Goal: Task Accomplishment & Management: Manage account settings

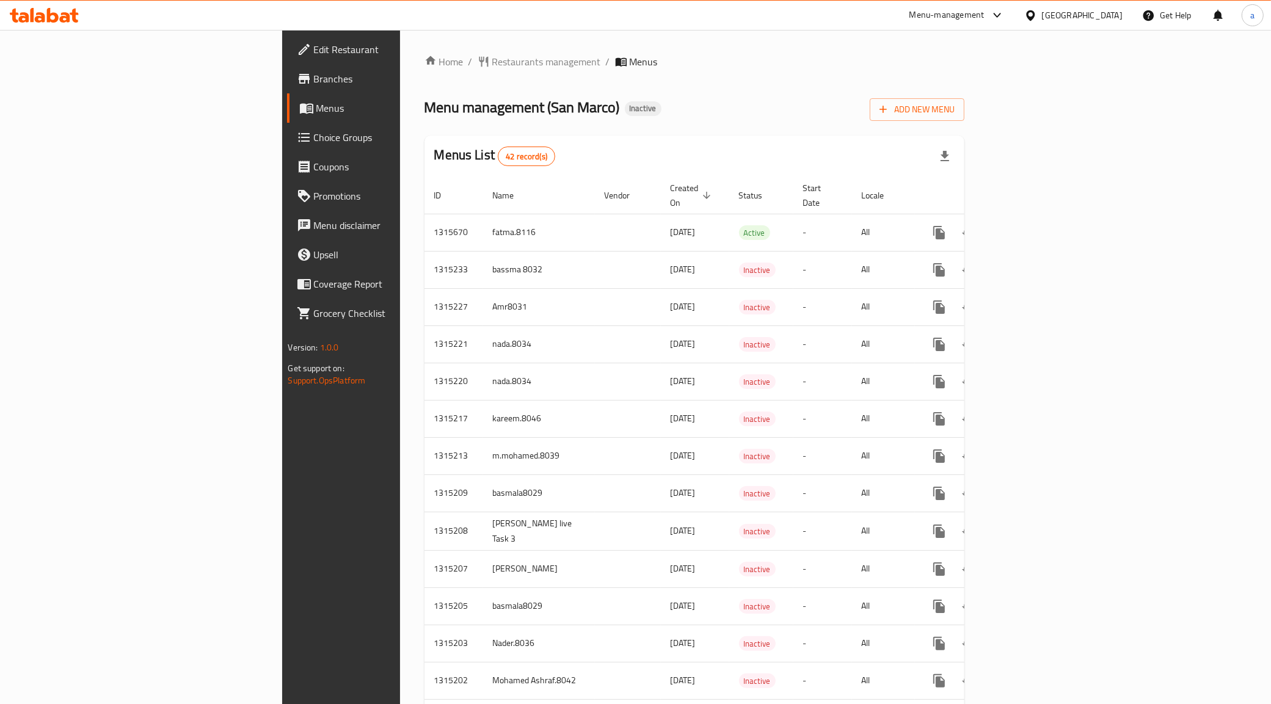
click at [287, 57] on link "Edit Restaurant" at bounding box center [391, 49] width 208 height 29
click at [955, 104] on span "Add New Menu" at bounding box center [916, 109] width 75 height 15
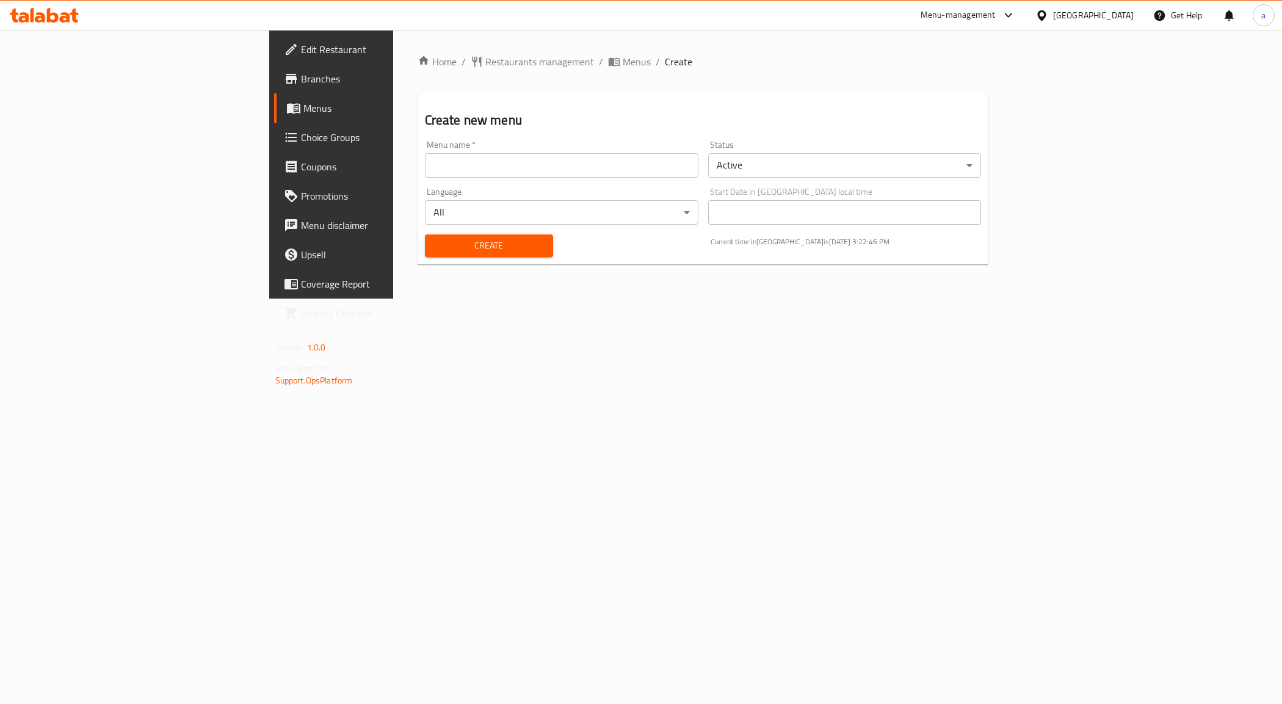
click at [643, 144] on div "Menu name   * Menu name *" at bounding box center [562, 158] width 274 height 37
click at [652, 160] on input "text" at bounding box center [562, 165] width 274 height 24
type input "Amr8031"
click at [435, 249] on span "Create" at bounding box center [489, 245] width 109 height 15
click at [78, 670] on div "Menu added successfully" at bounding box center [90, 672] width 93 height 13
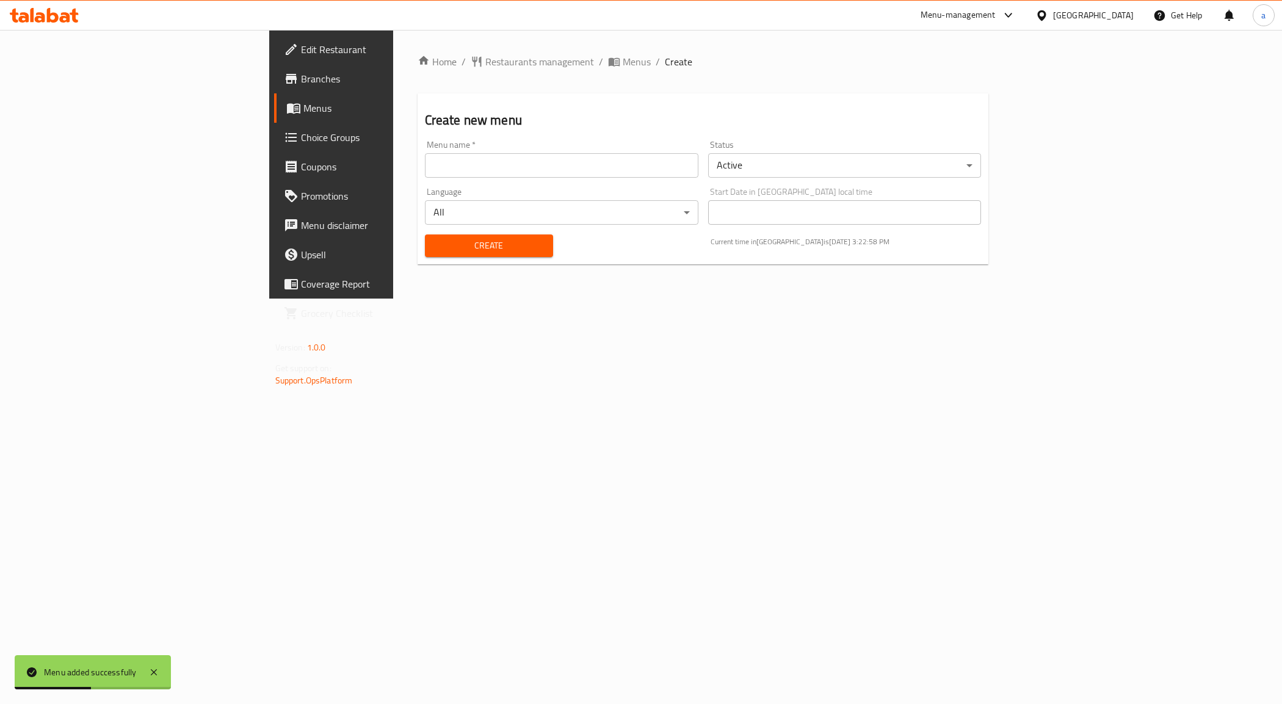
click at [393, 299] on div "Home / Restaurants management / Menus / Create Create new menu Menu name   * Me…" at bounding box center [703, 164] width 620 height 269
click at [301, 77] on span "Branches" at bounding box center [387, 78] width 173 height 15
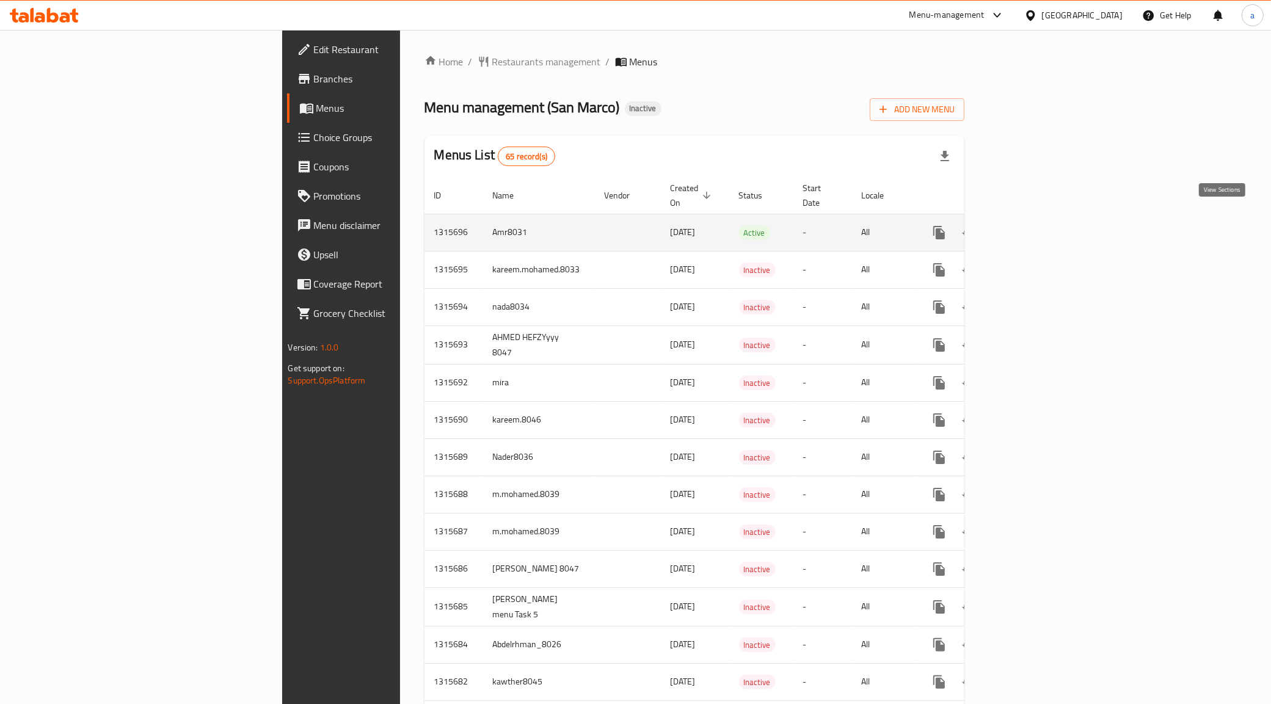
click at [1035, 225] on icon "enhanced table" at bounding box center [1027, 232] width 15 height 15
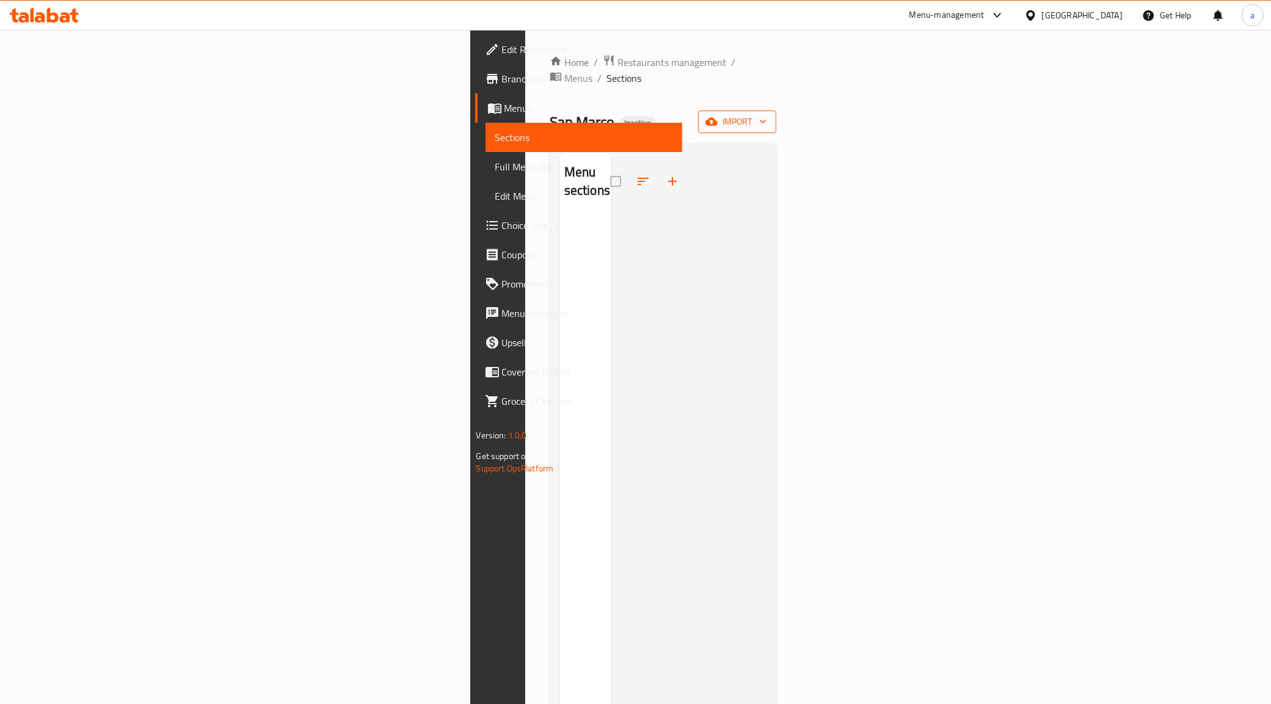
click at [766, 114] on span "import" at bounding box center [737, 121] width 59 height 15
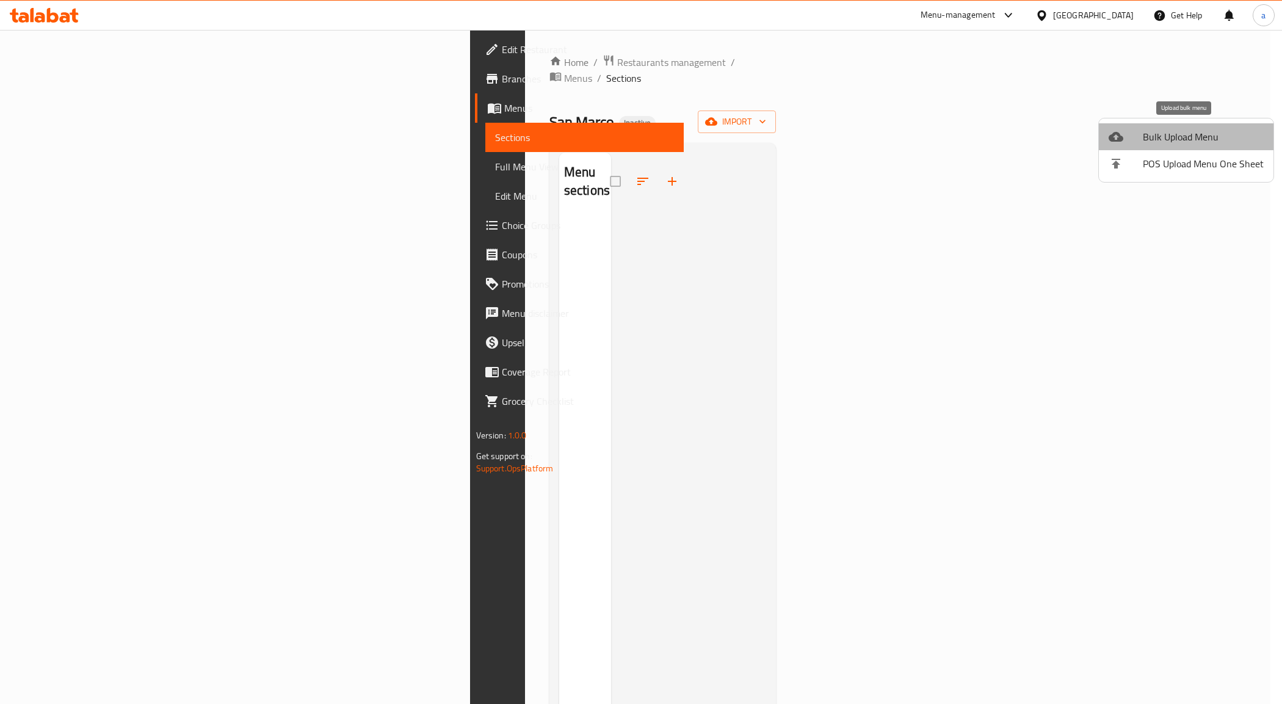
click at [1197, 138] on span "Bulk Upload Menu" at bounding box center [1203, 136] width 121 height 15
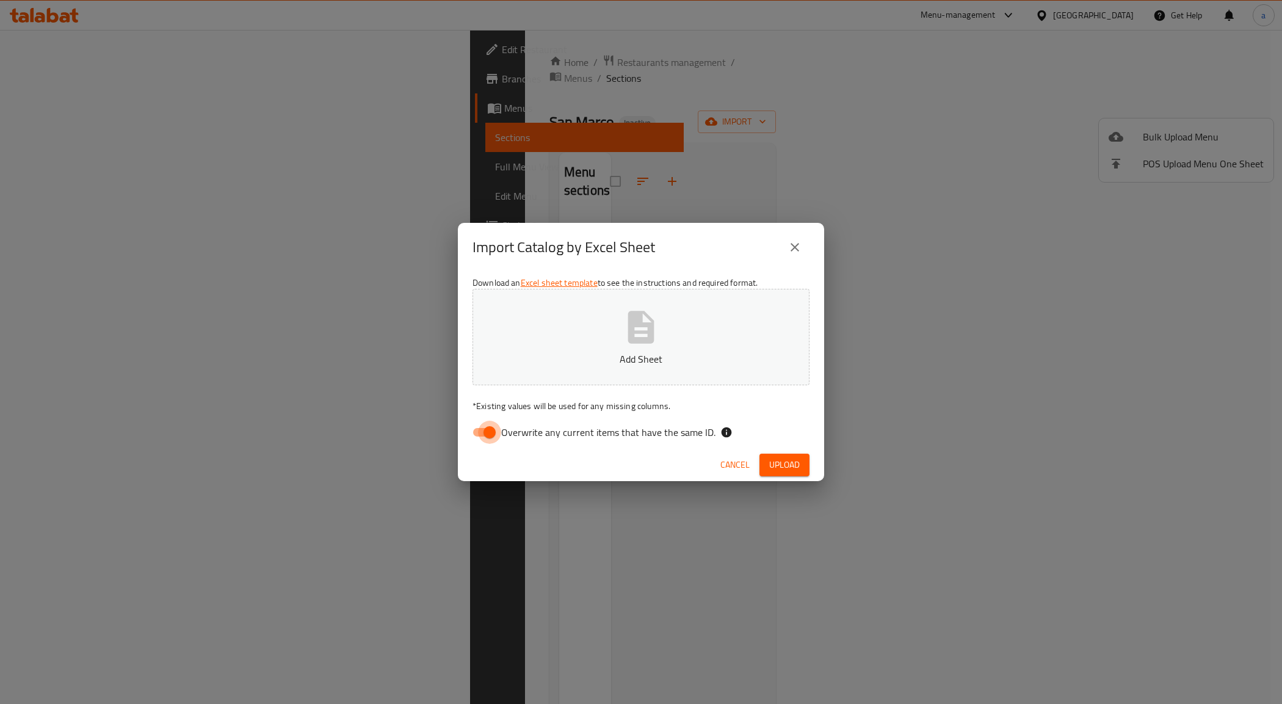
click at [481, 435] on input "Overwrite any current items that have the same ID." at bounding box center [490, 432] width 70 height 23
checkbox input "false"
click at [683, 315] on button "Add Sheet" at bounding box center [641, 337] width 337 height 96
click at [787, 462] on span "Upload" at bounding box center [784, 464] width 31 height 15
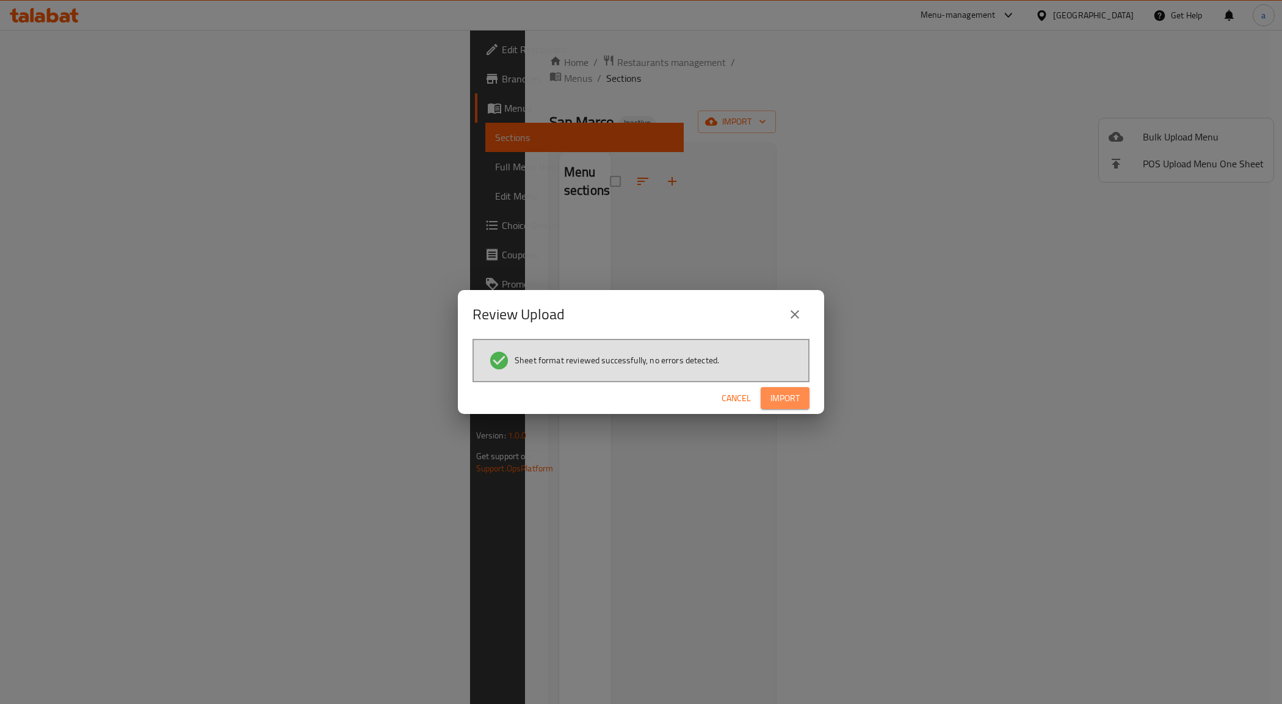
click at [802, 402] on button "Import" at bounding box center [785, 398] width 49 height 23
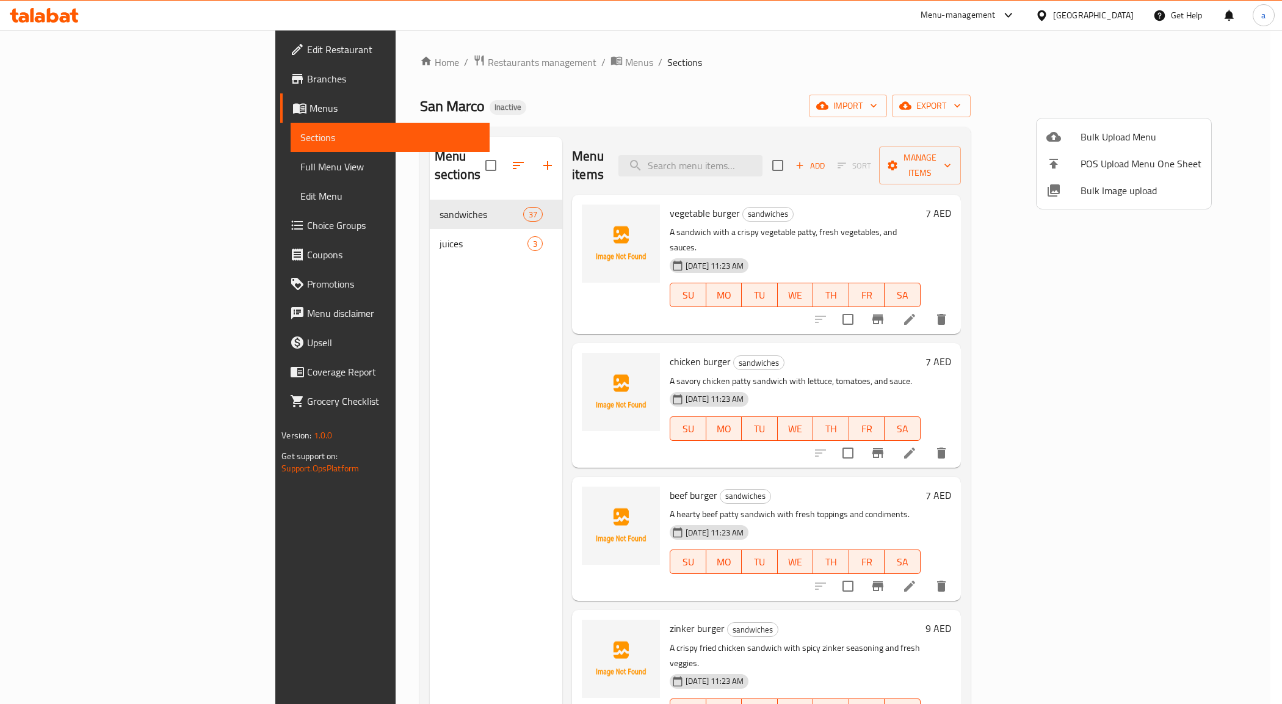
click at [1011, 103] on div at bounding box center [641, 352] width 1282 height 704
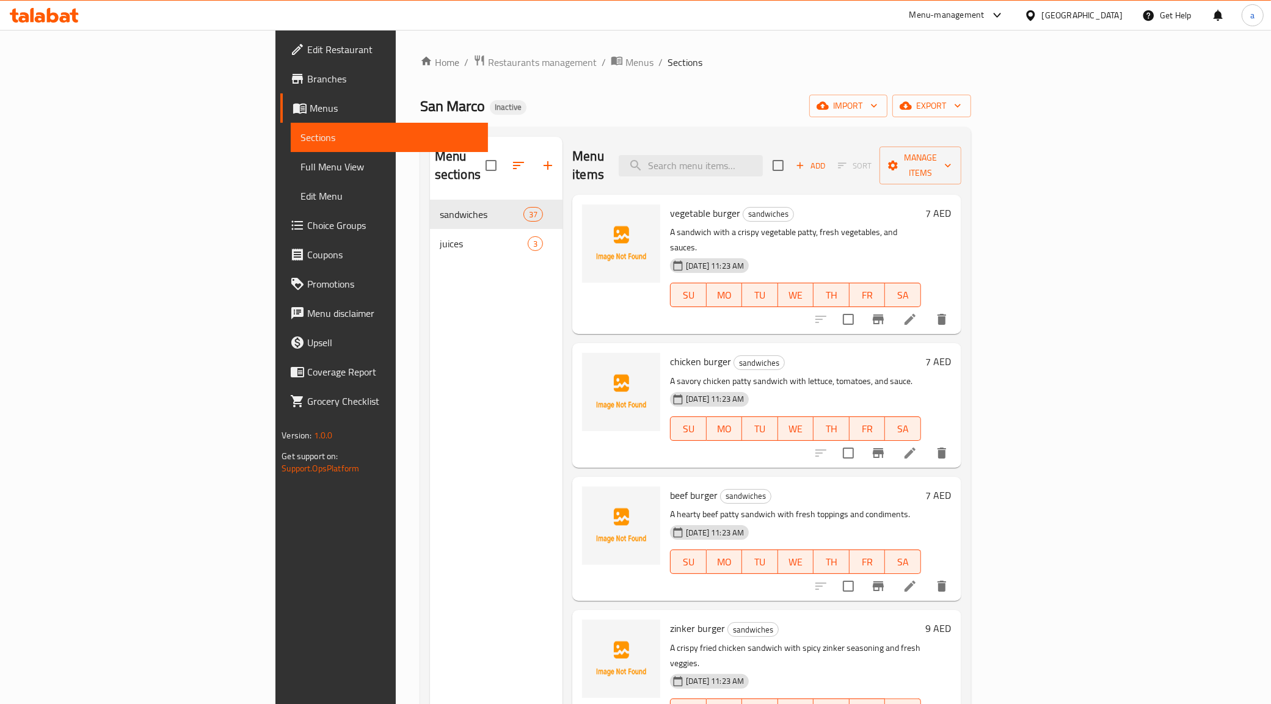
click at [971, 95] on div "San Marco Inactive import export" at bounding box center [695, 106] width 551 height 23
click at [300, 160] on span "Full Menu View" at bounding box center [389, 166] width 178 height 15
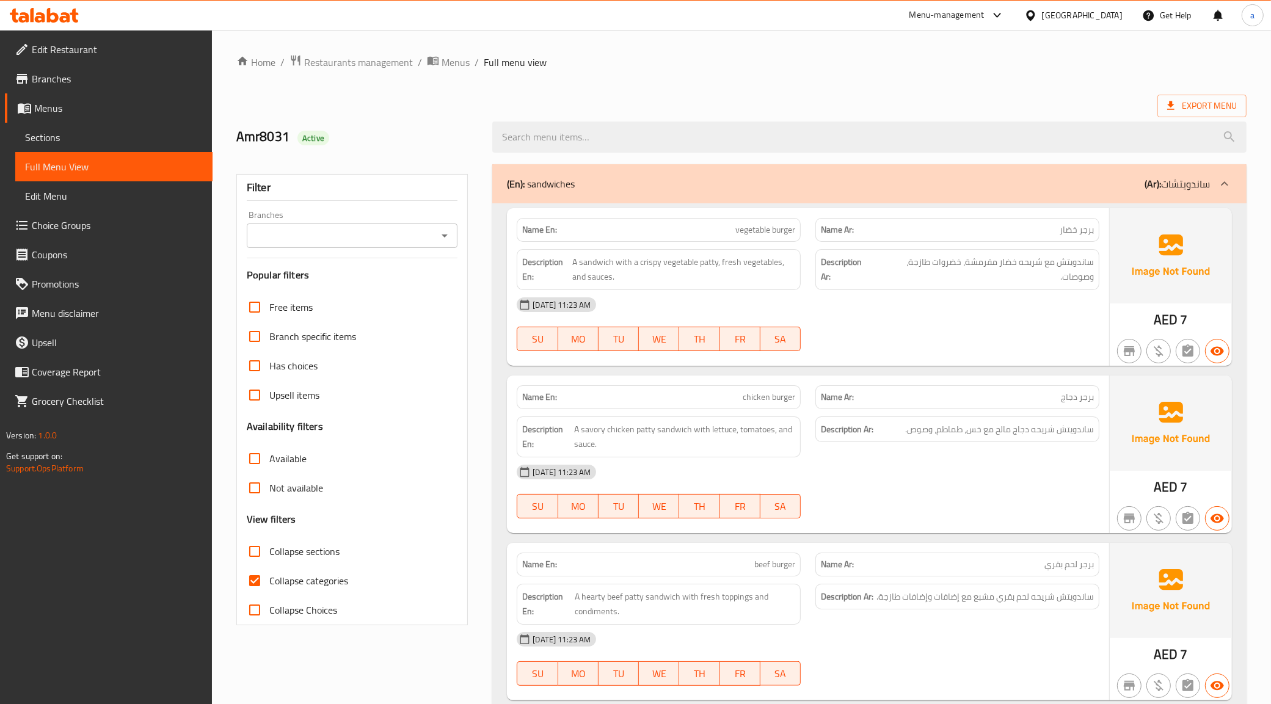
click at [291, 574] on span "Collapse categories" at bounding box center [308, 580] width 79 height 15
click at [269, 574] on input "Collapse categories" at bounding box center [254, 580] width 29 height 29
checkbox input "false"
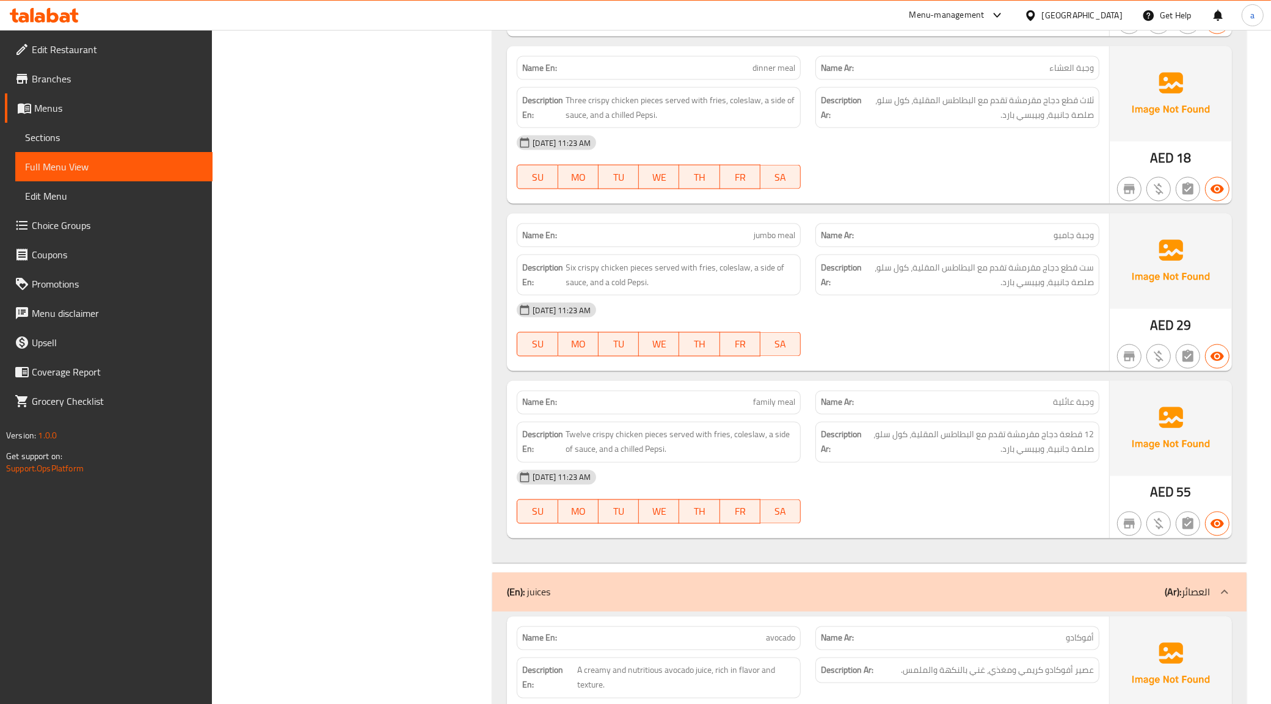
scroll to position [7185, 0]
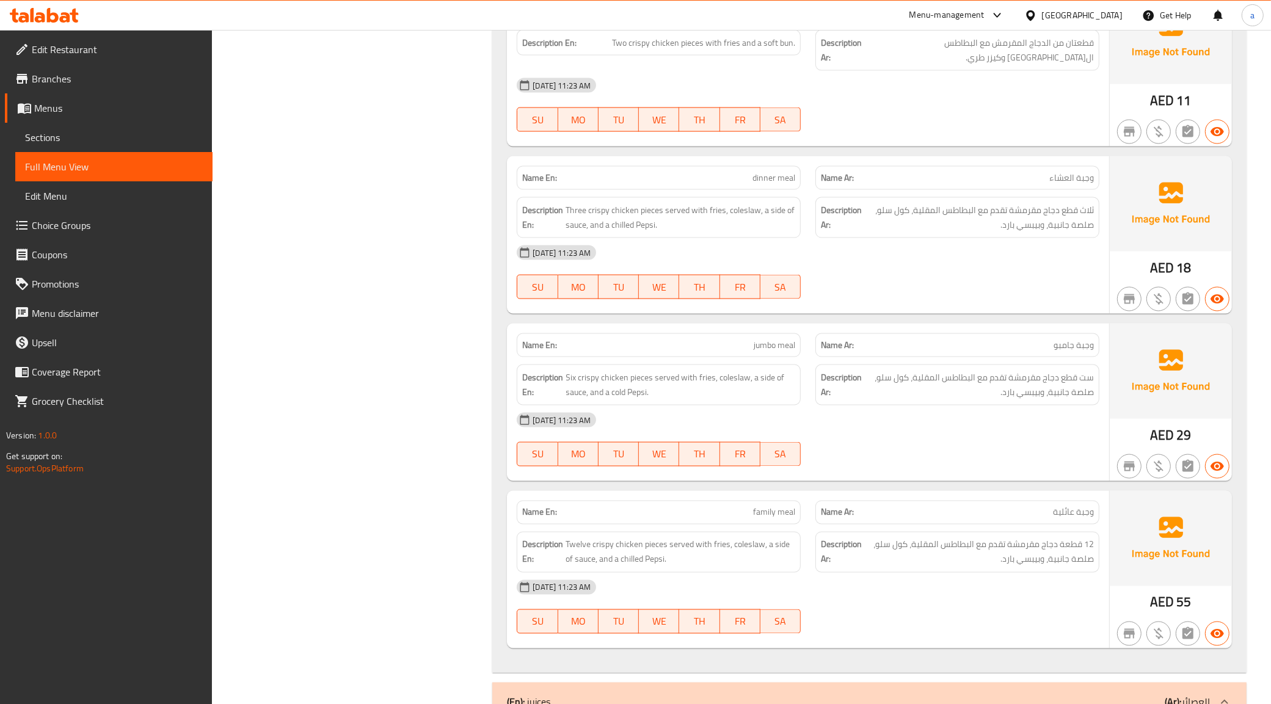
click at [67, 43] on span "Edit Restaurant" at bounding box center [117, 49] width 171 height 15
